Goal: Information Seeking & Learning: Learn about a topic

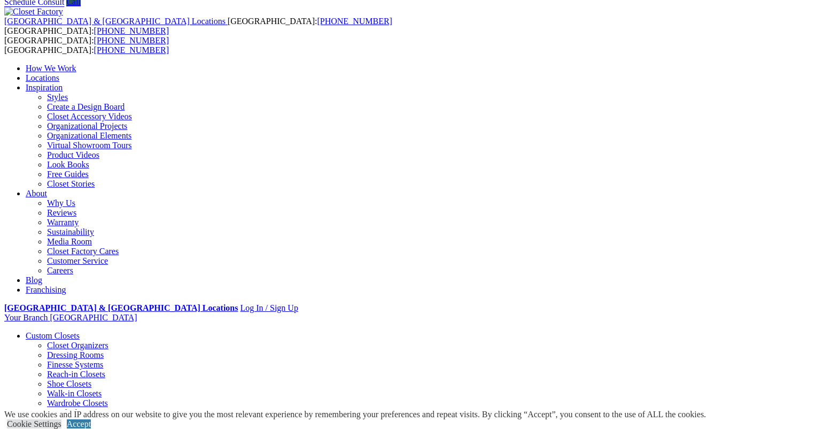
scroll to position [33, 0]
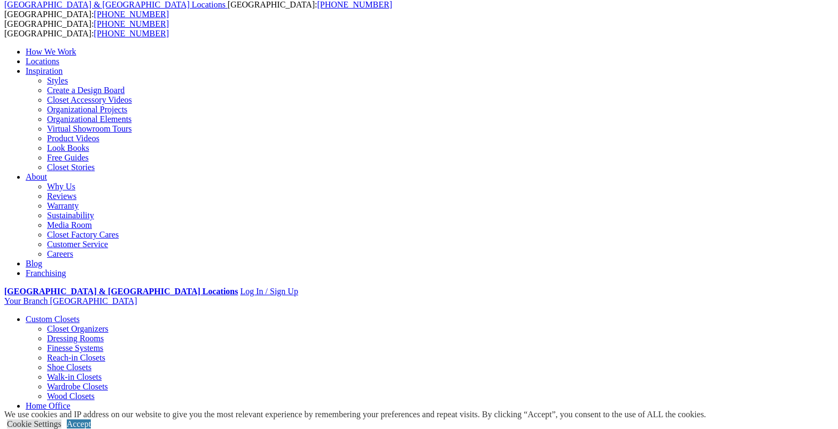
scroll to position [58, 0]
click at [91, 419] on link "Accept" at bounding box center [79, 423] width 24 height 9
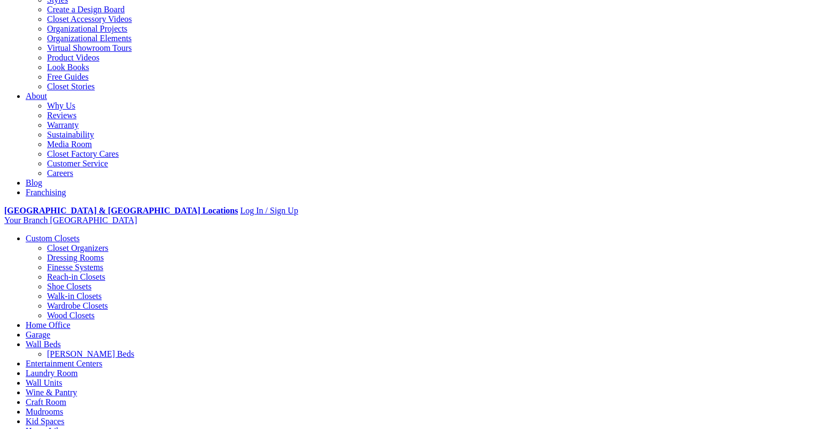
scroll to position [94, 0]
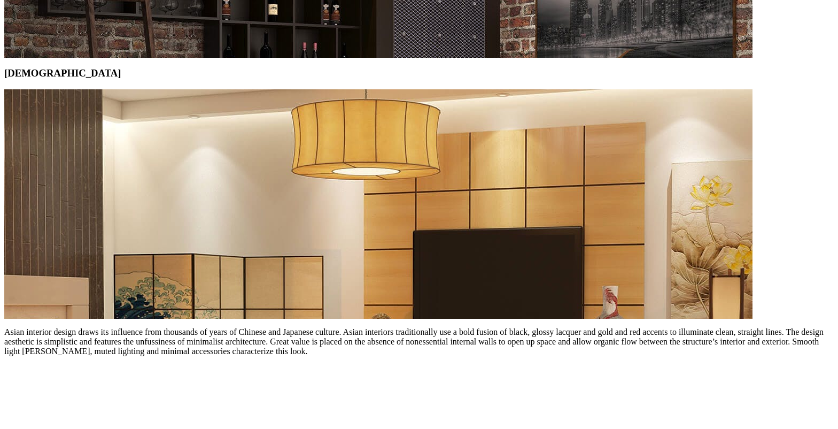
scroll to position [4795, 0]
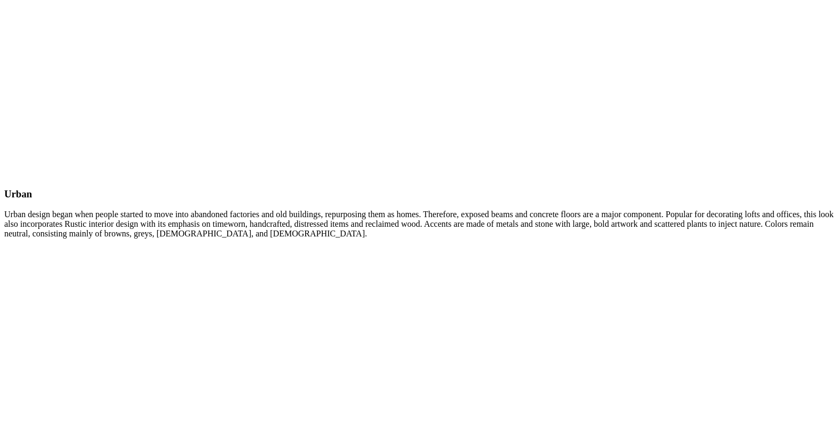
scroll to position [4179, 0]
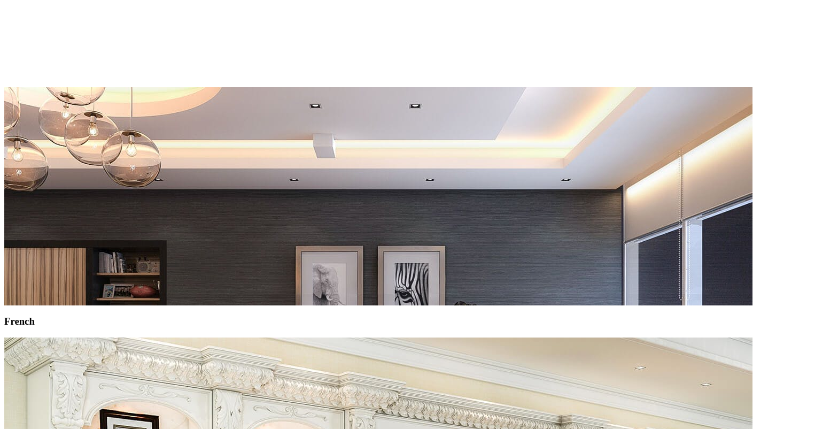
scroll to position [1960, 0]
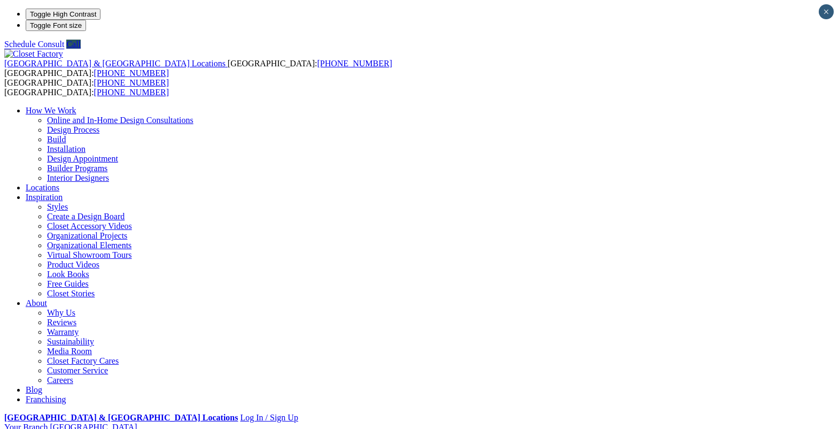
scroll to position [0, 0]
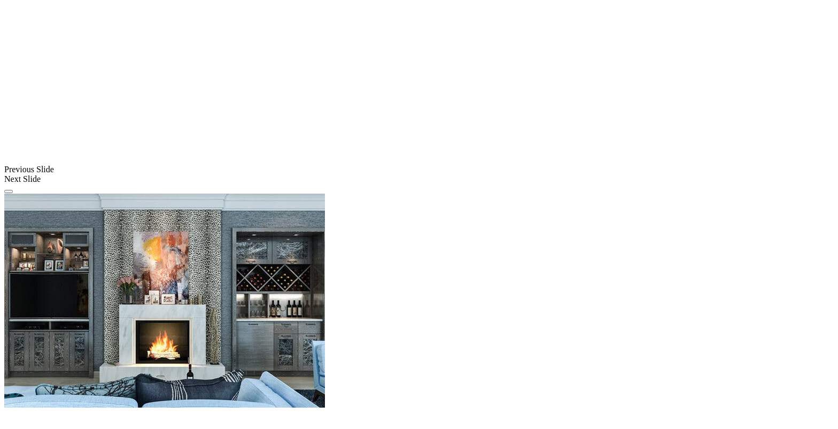
scroll to position [847, 0]
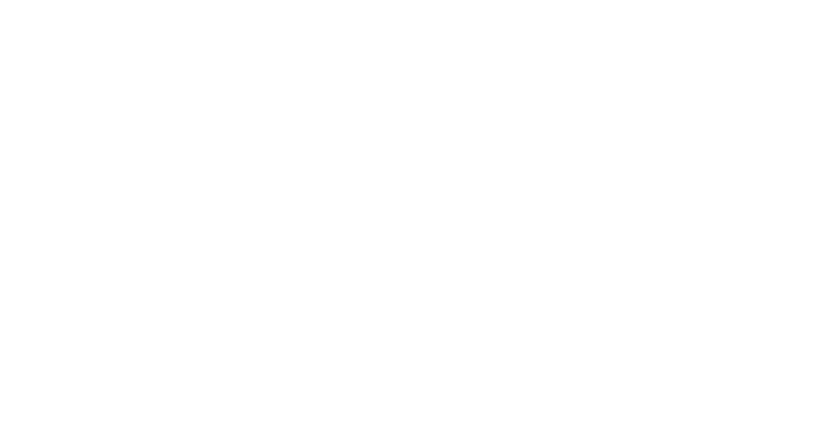
scroll to position [1320, 0]
